Goal: Information Seeking & Learning: Find specific fact

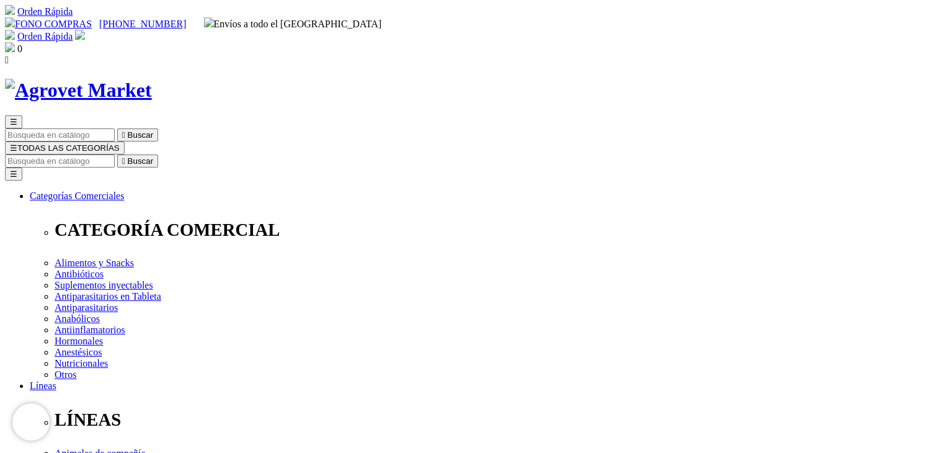
click at [115, 154] on input "Buscar" at bounding box center [60, 160] width 110 height 13
click at [117, 154] on button " Buscar" at bounding box center [137, 160] width 41 height 13
type input "atrevia x"
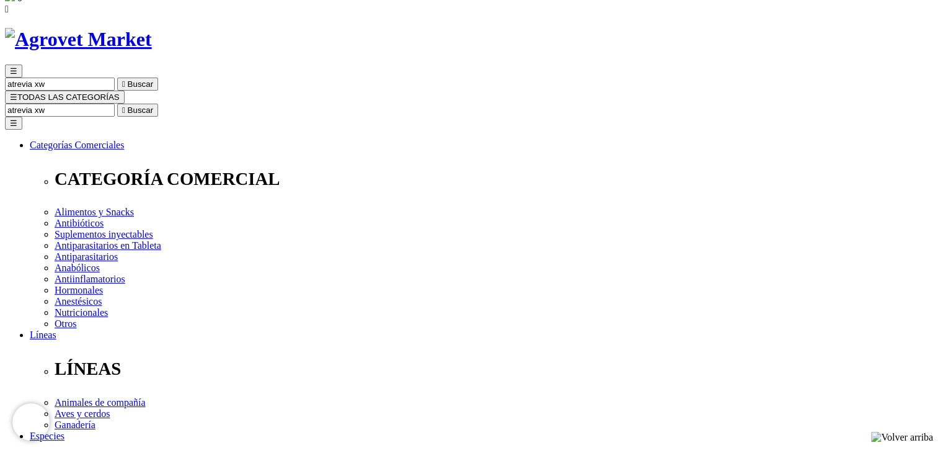
scroll to position [124, 0]
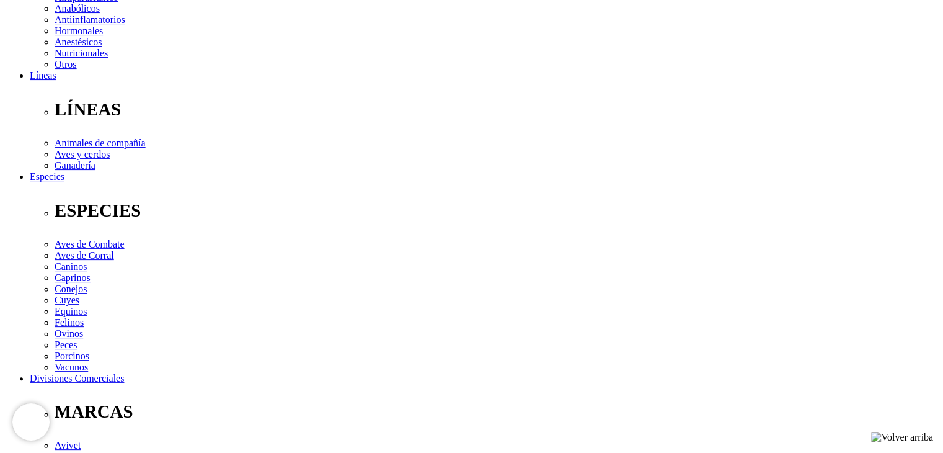
scroll to position [496, 0]
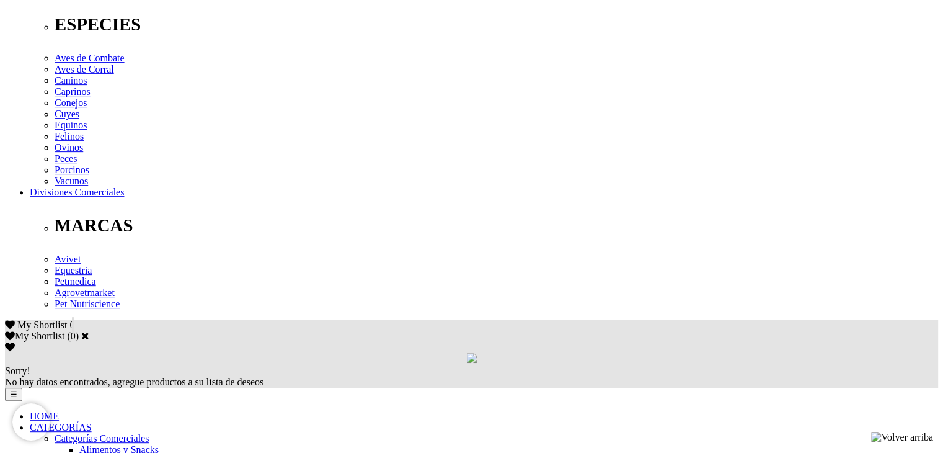
drag, startPoint x: 216, startPoint y: 259, endPoint x: 288, endPoint y: 263, distance: 72.0
copy div "F.08.31.N.1144"
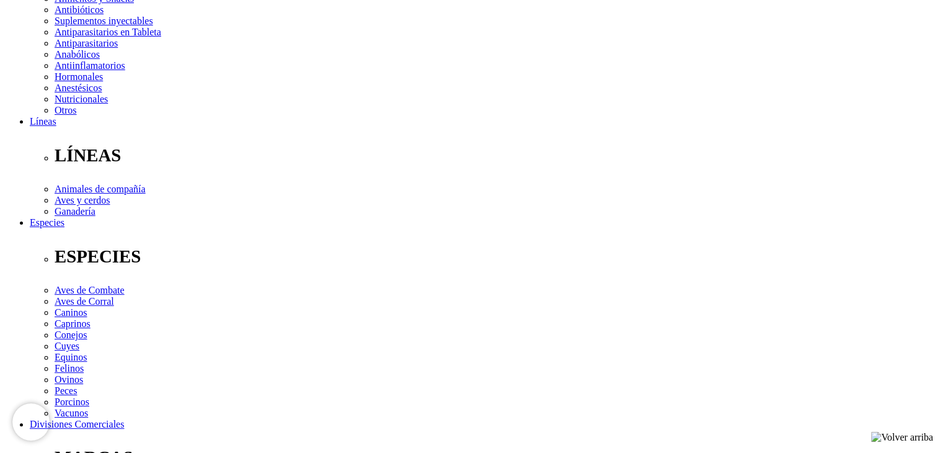
scroll to position [434, 0]
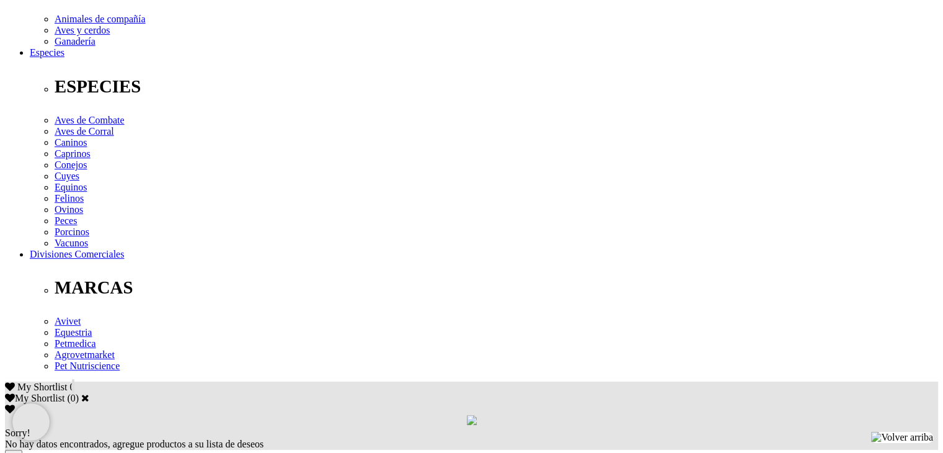
drag, startPoint x: 215, startPoint y: 324, endPoint x: 298, endPoint y: 321, distance: 83.2
copy div "F.08.31.N.1144"
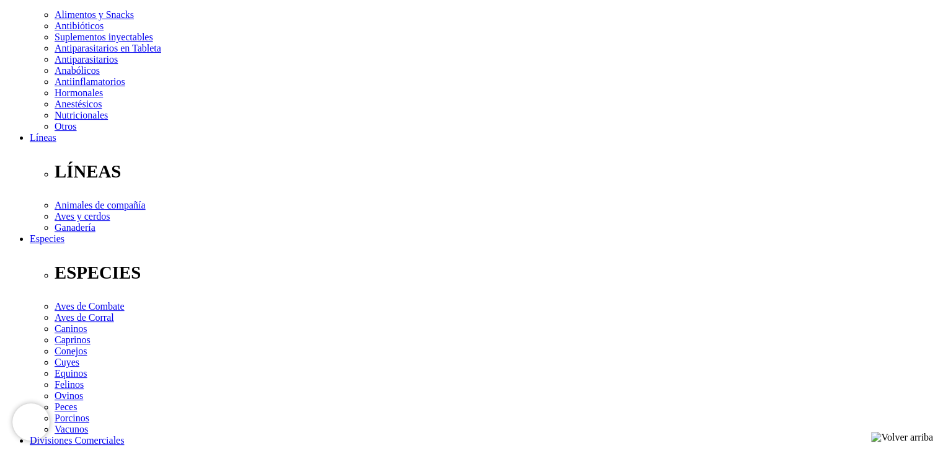
scroll to position [372, 0]
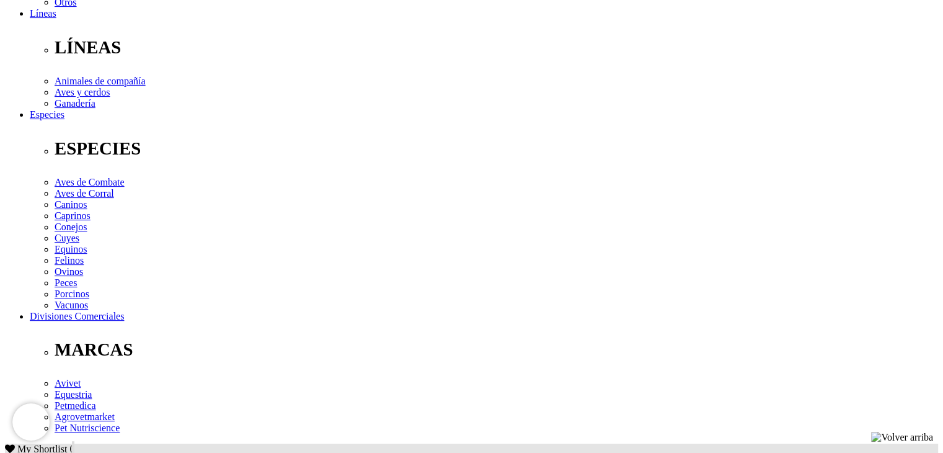
drag, startPoint x: 216, startPoint y: 384, endPoint x: 327, endPoint y: 386, distance: 111.0
copy div "F.87.31.N.0478"
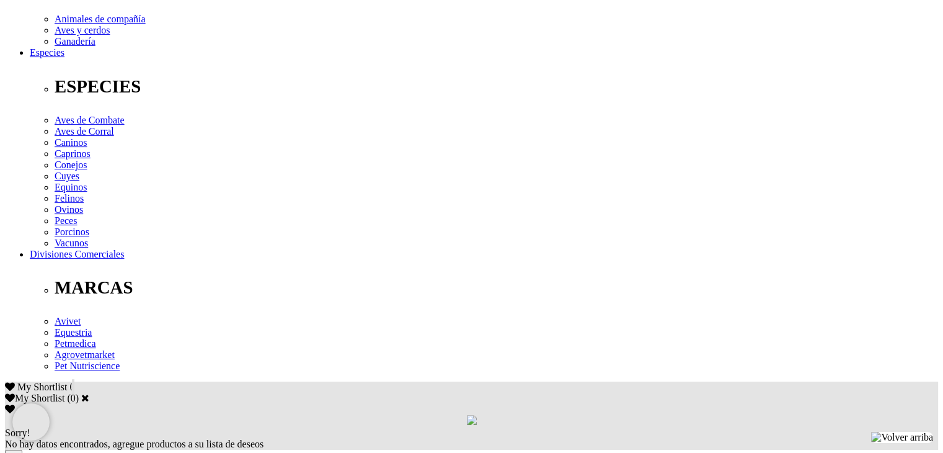
scroll to position [496, 0]
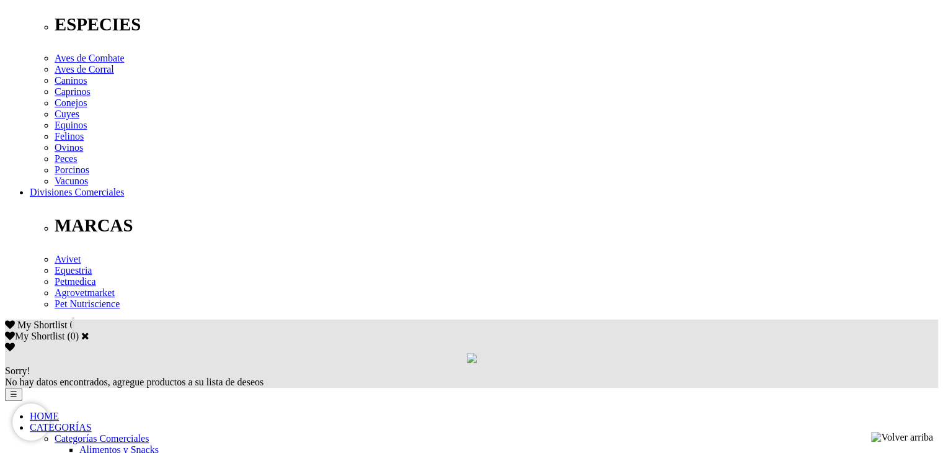
drag, startPoint x: 216, startPoint y: 262, endPoint x: 559, endPoint y: 66, distance: 394.7
copy div "F.87.31.N.0461"
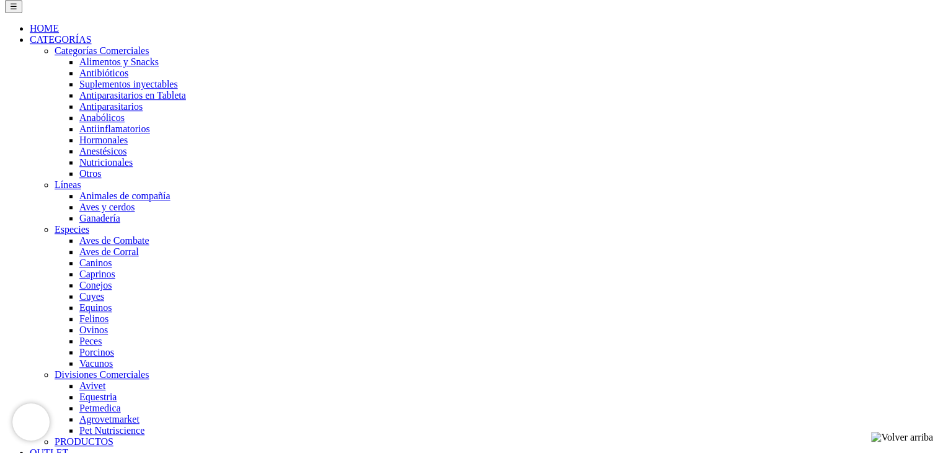
scroll to position [892, 0]
